Goal: Navigation & Orientation: Go to known website

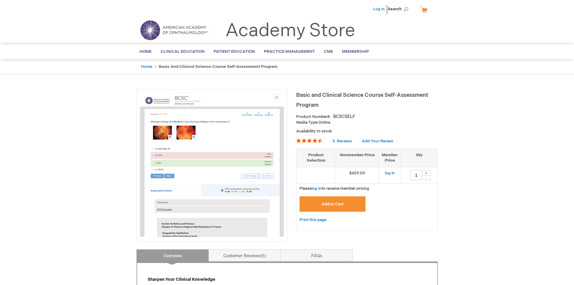
click at [377, 9] on link "Log In" at bounding box center [379, 9] width 12 height 5
click at [148, 56] on link "Home" at bounding box center [145, 51] width 21 height 15
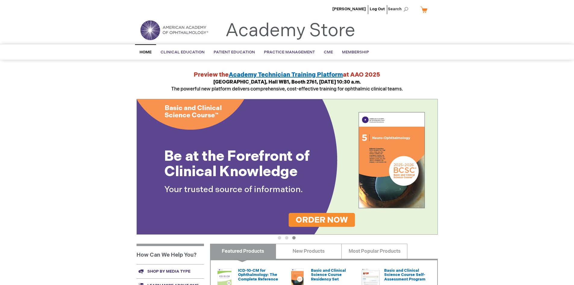
click at [151, 51] on span "Home" at bounding box center [146, 52] width 12 height 5
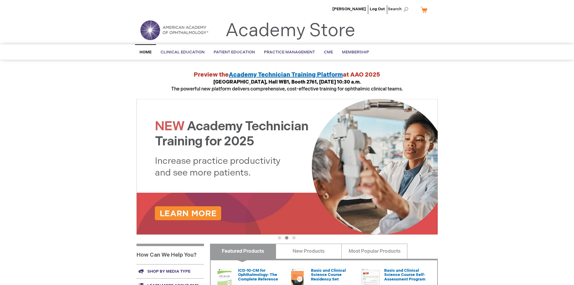
click at [164, 20] on img at bounding box center [174, 30] width 72 height 22
